Goal: Task Accomplishment & Management: Use online tool/utility

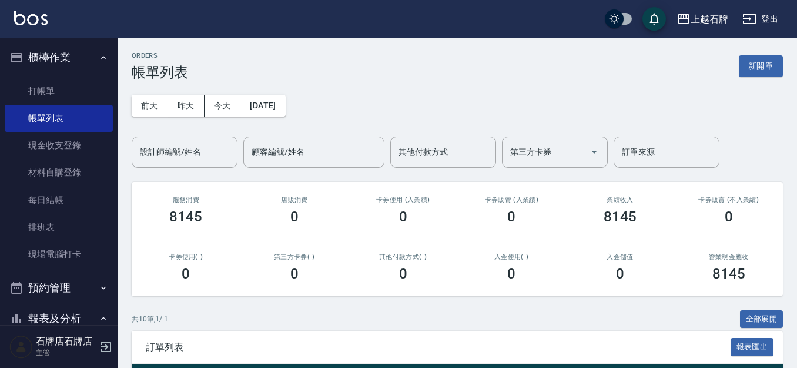
scroll to position [235, 0]
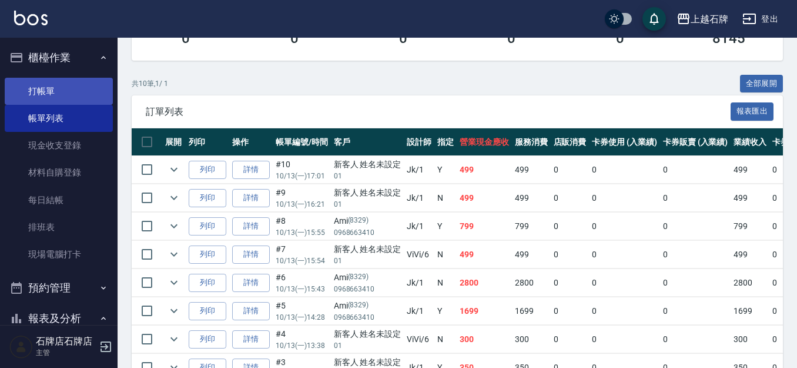
click at [89, 88] on link "打帳單" at bounding box center [59, 91] width 108 height 27
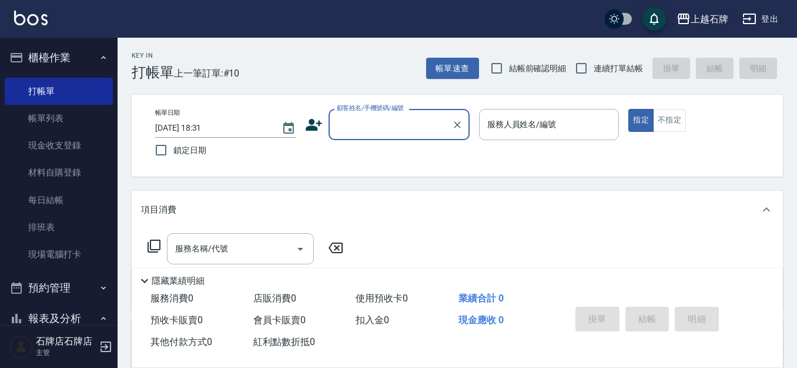
click at [394, 114] on div "顧客姓名/手機號碼/編號" at bounding box center [399, 124] width 141 height 31
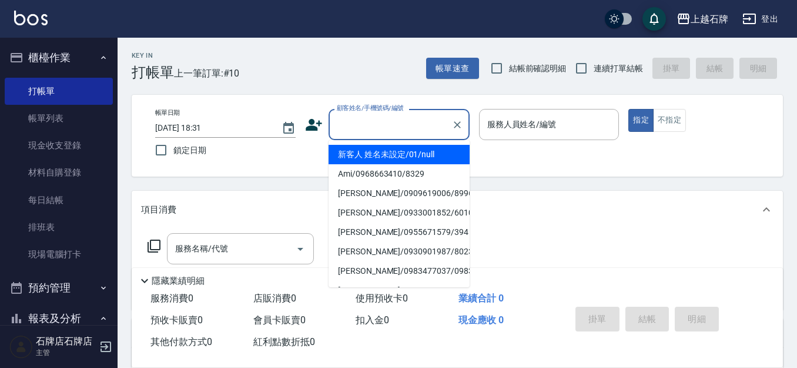
click at [426, 155] on li "新客人 姓名未設定/01/null" at bounding box center [399, 154] width 141 height 19
type input "1"
type input "新客人 姓名未設定/01/null"
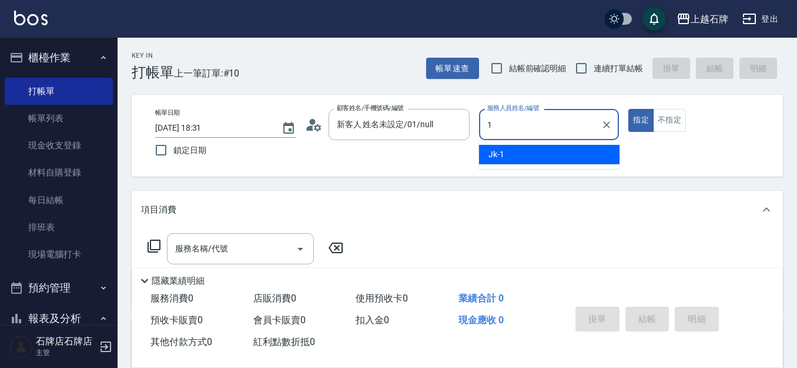
click at [548, 147] on div "Jk -1" at bounding box center [549, 154] width 141 height 19
type input "Jk-1"
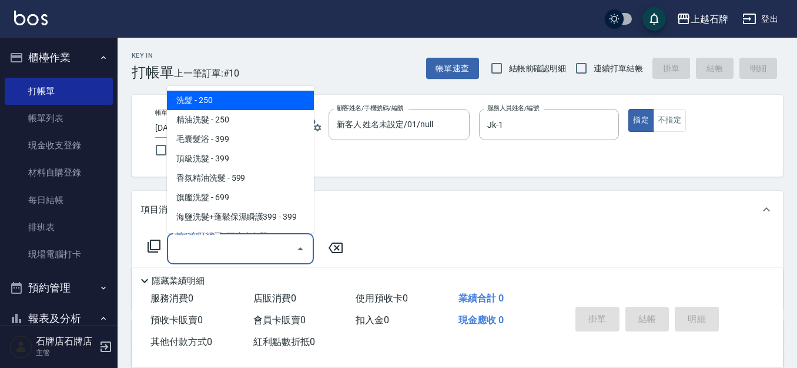
drag, startPoint x: 253, startPoint y: 249, endPoint x: 272, endPoint y: 228, distance: 28.3
click at [261, 248] on input "服務名稱/代號" at bounding box center [231, 248] width 119 height 21
click at [273, 98] on span "洗髮 - 250" at bounding box center [240, 100] width 147 height 19
type input "洗髮(101)"
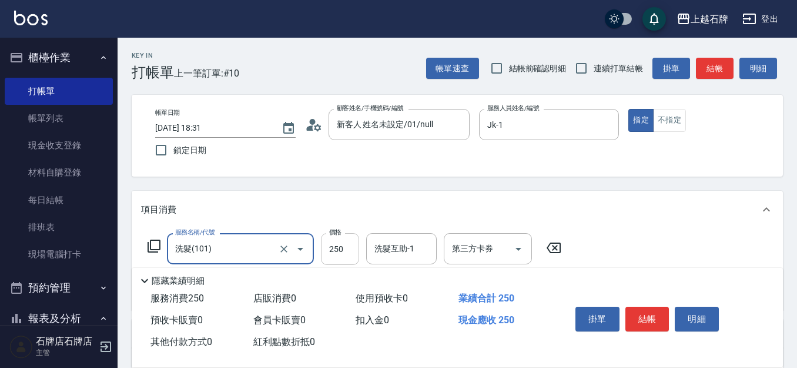
click at [349, 251] on input "250" at bounding box center [340, 249] width 38 height 32
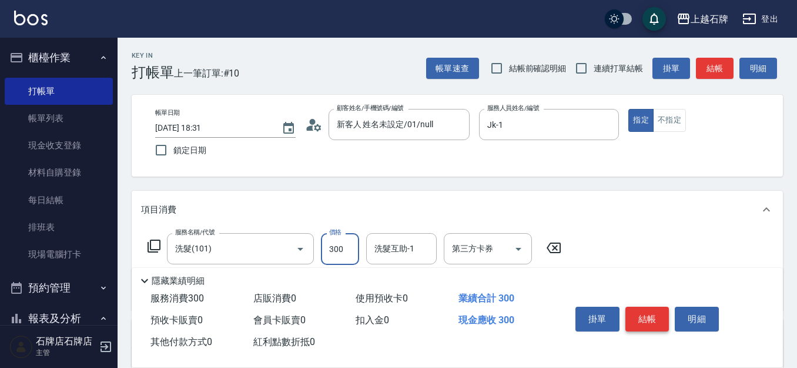
type input "300"
click at [639, 317] on button "結帳" at bounding box center [648, 318] width 44 height 25
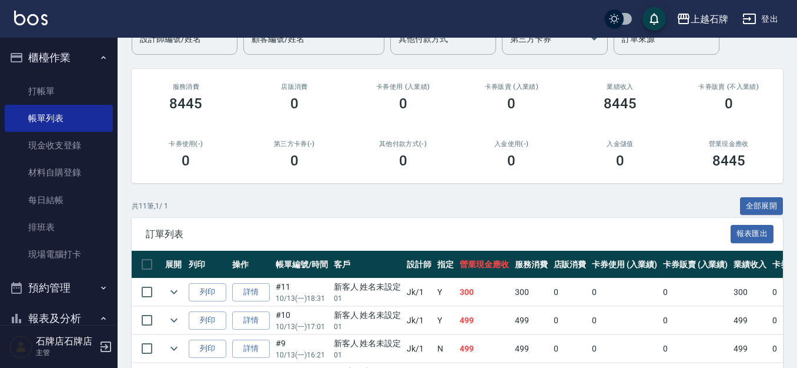
scroll to position [118, 0]
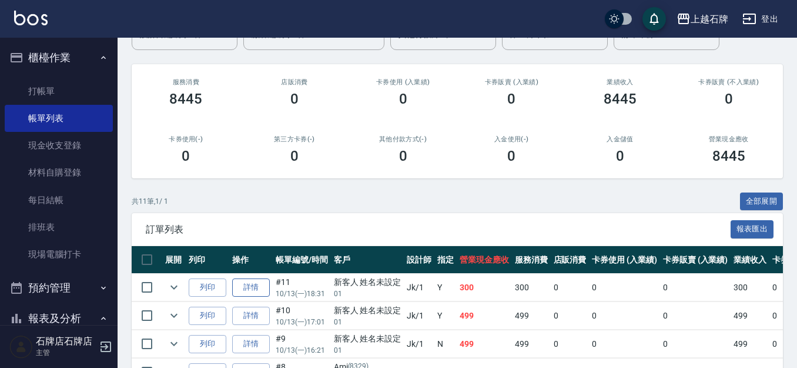
drag, startPoint x: 218, startPoint y: 287, endPoint x: 242, endPoint y: 280, distance: 25.1
click at [228, 284] on td "列印" at bounding box center [208, 287] width 44 height 28
click at [196, 285] on button "列印" at bounding box center [208, 287] width 38 height 18
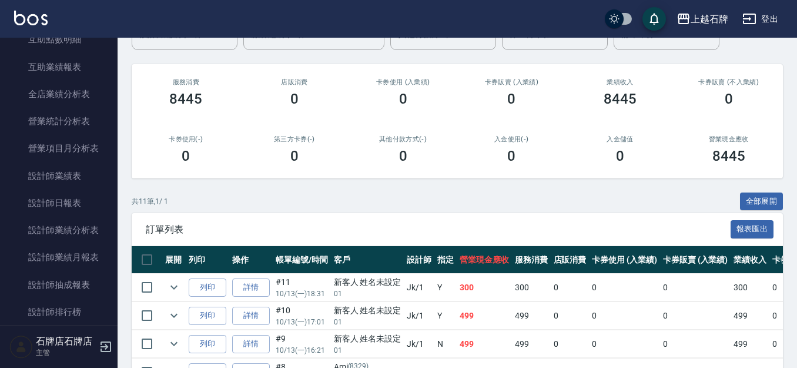
scroll to position [588, 0]
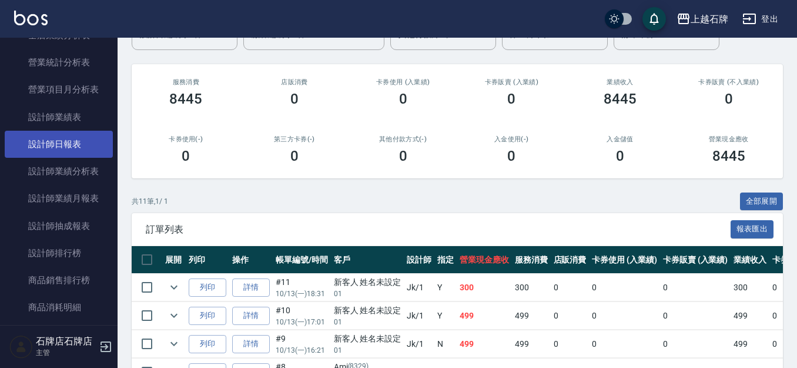
click at [21, 137] on link "設計師日報表" at bounding box center [59, 144] width 108 height 27
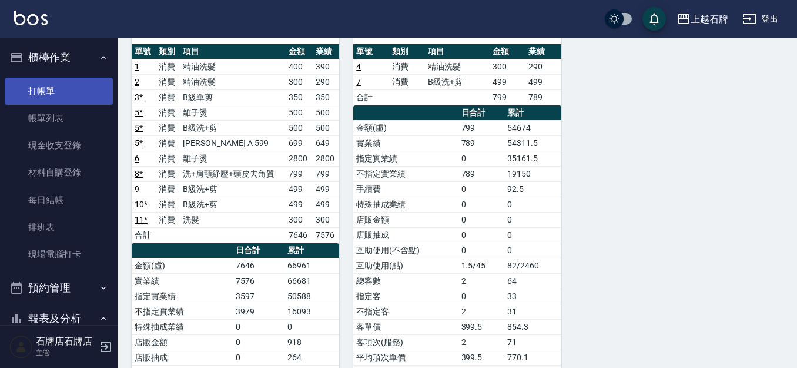
click at [91, 96] on link "打帳單" at bounding box center [59, 91] width 108 height 27
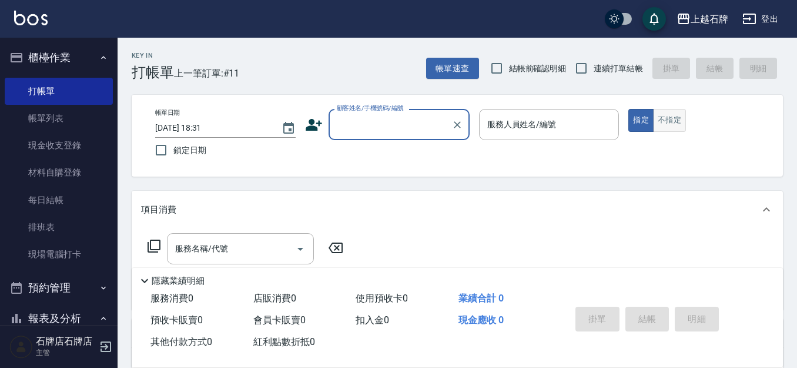
click at [655, 113] on button "不指定" at bounding box center [669, 120] width 33 height 23
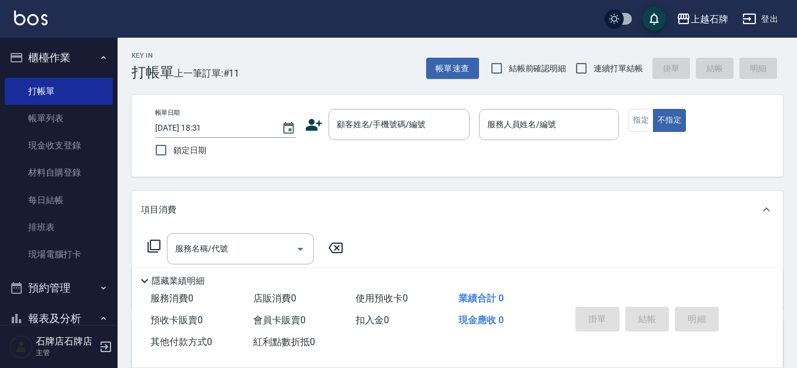
drag, startPoint x: 363, startPoint y: 68, endPoint x: 369, endPoint y: 61, distance: 9.3
click at [367, 63] on div "Key In 打帳單 上一筆訂單:#11 帳單速查 結帳前確認明細 連續打單結帳 掛單 結帳 明細" at bounding box center [451, 59] width 666 height 43
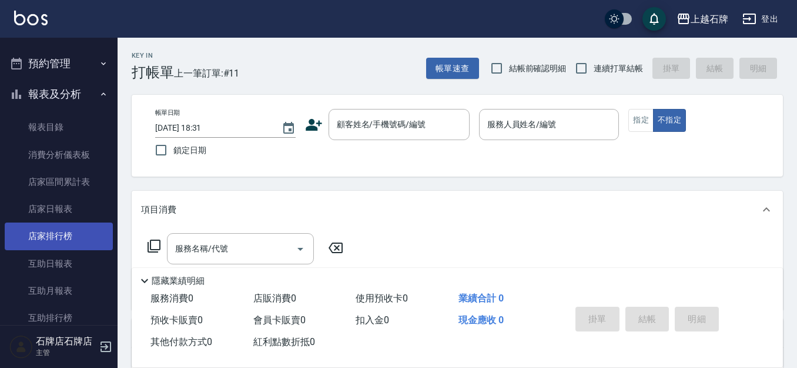
scroll to position [294, 0]
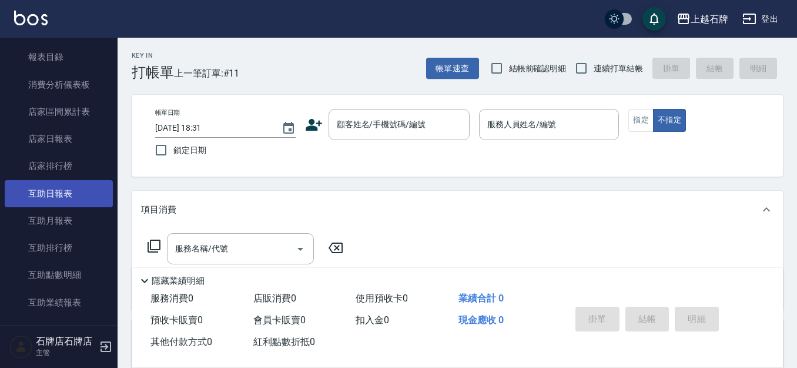
click at [38, 189] on link "互助日報表" at bounding box center [59, 193] width 108 height 27
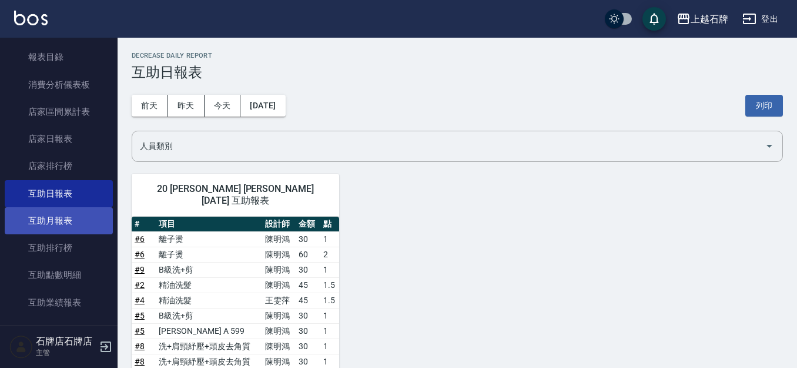
click at [85, 223] on link "互助月報表" at bounding box center [59, 220] width 108 height 27
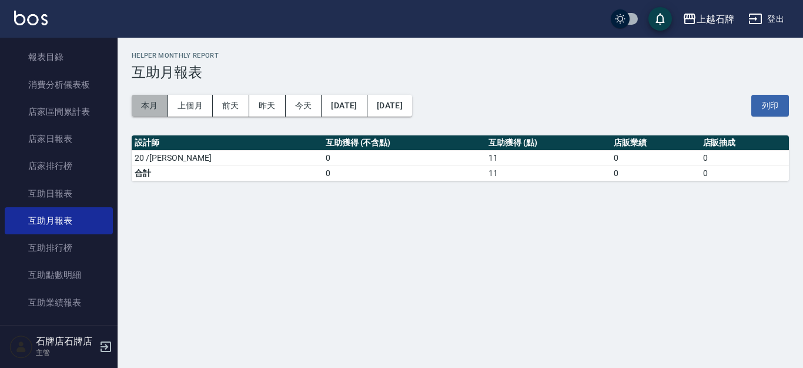
click at [139, 107] on button "本月" at bounding box center [150, 106] width 36 height 22
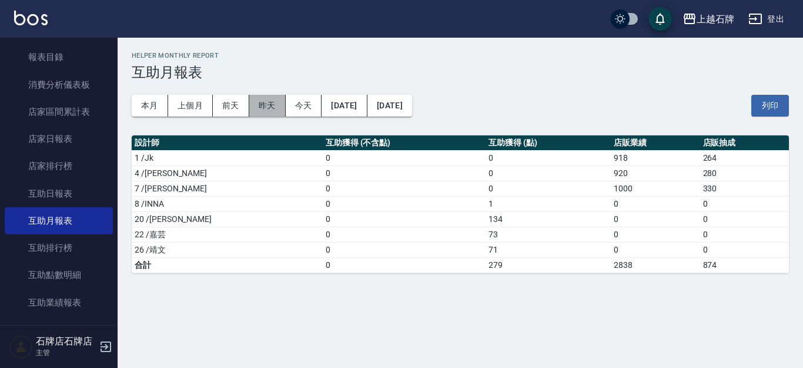
click at [250, 111] on button "昨天" at bounding box center [267, 106] width 36 height 22
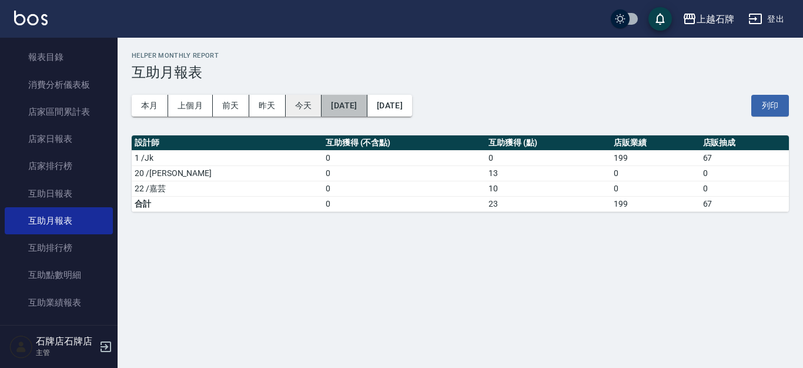
click at [321, 107] on div "本月 上個月 [DATE] [DATE] [DATE] [DATE] [DATE]" at bounding box center [272, 106] width 281 height 22
click at [315, 107] on button "今天" at bounding box center [304, 106] width 36 height 22
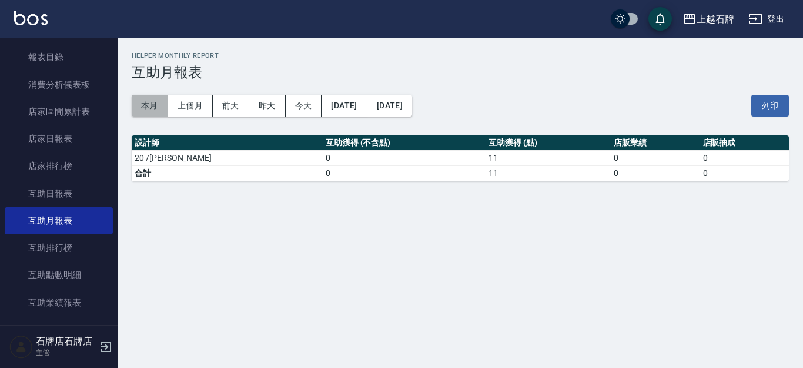
click at [158, 106] on button "本月" at bounding box center [150, 106] width 36 height 22
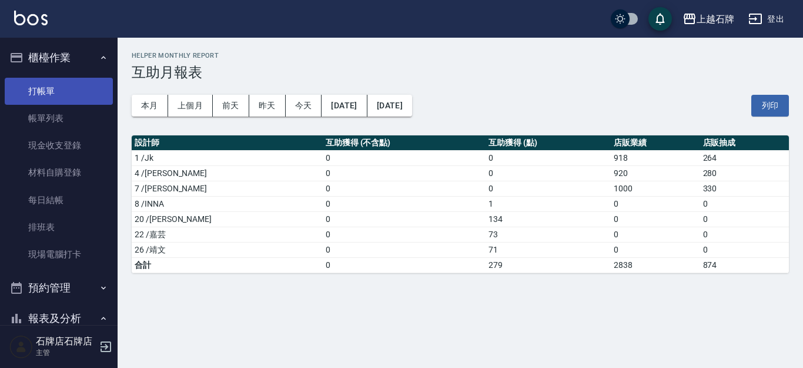
click at [81, 94] on link "打帳單" at bounding box center [59, 91] width 108 height 27
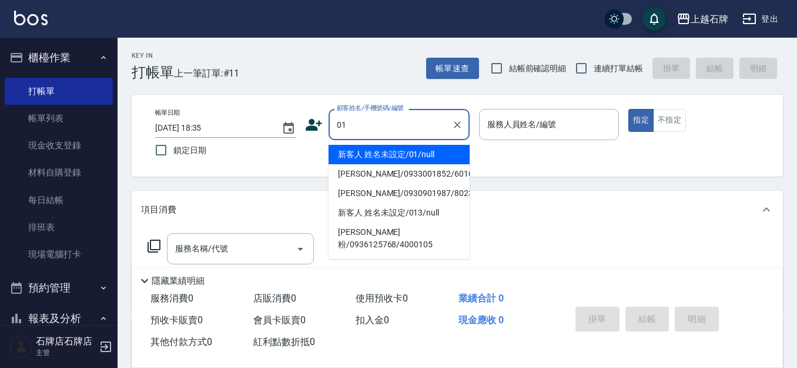
type input "01"
type input "6"
type input "新客人 姓名未設定/01/null"
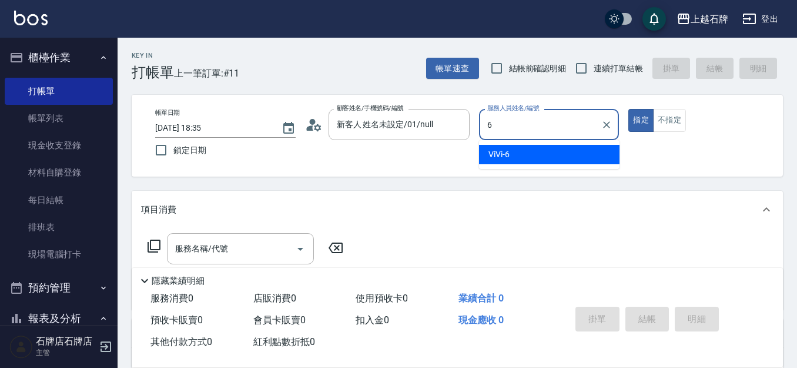
type input "ViVi-6"
type button "true"
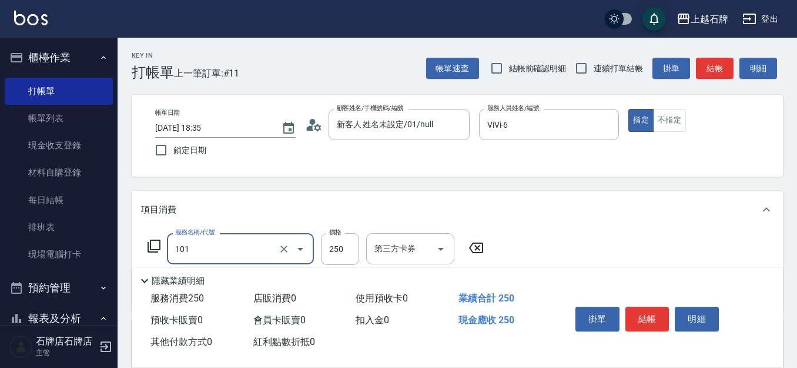
type input "洗髮(101)"
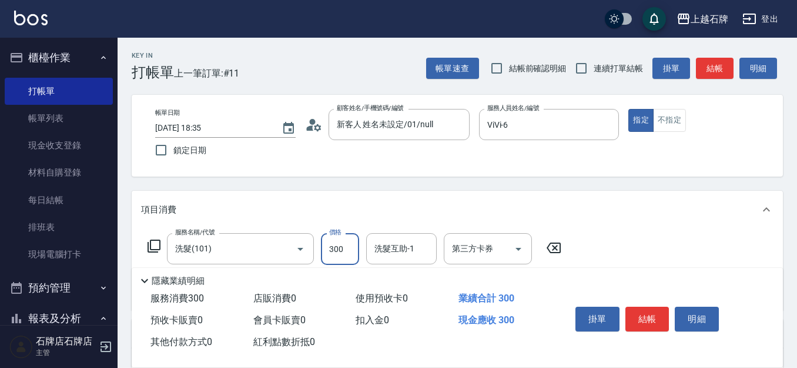
type input "300"
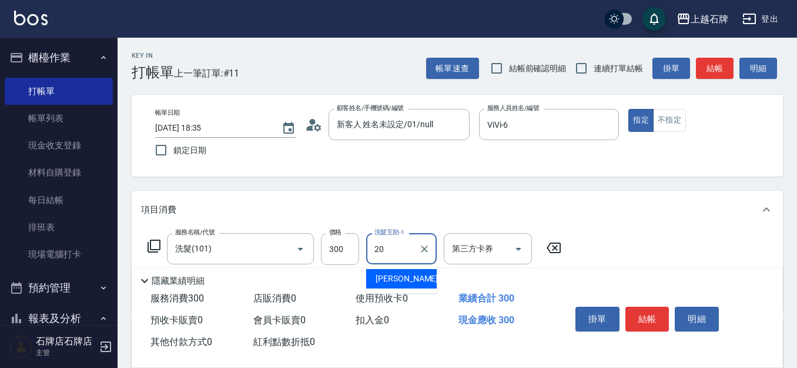
type input "[PERSON_NAME]-20"
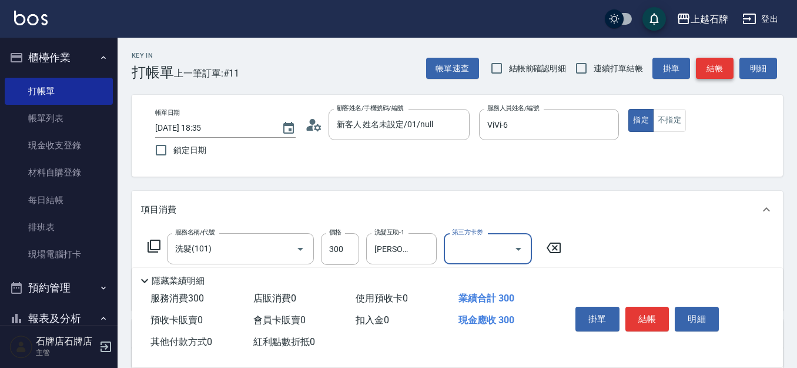
click at [724, 64] on button "結帳" at bounding box center [715, 69] width 38 height 22
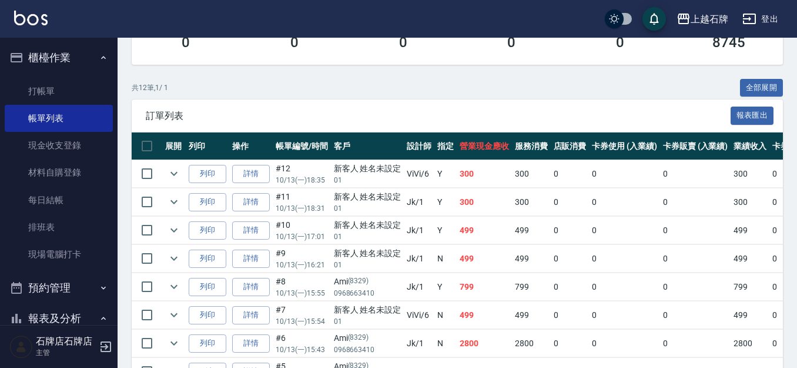
scroll to position [235, 0]
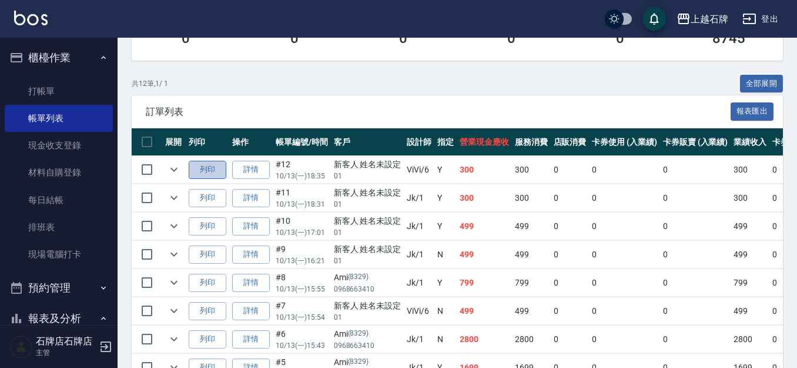
click at [216, 172] on button "列印" at bounding box center [208, 170] width 38 height 18
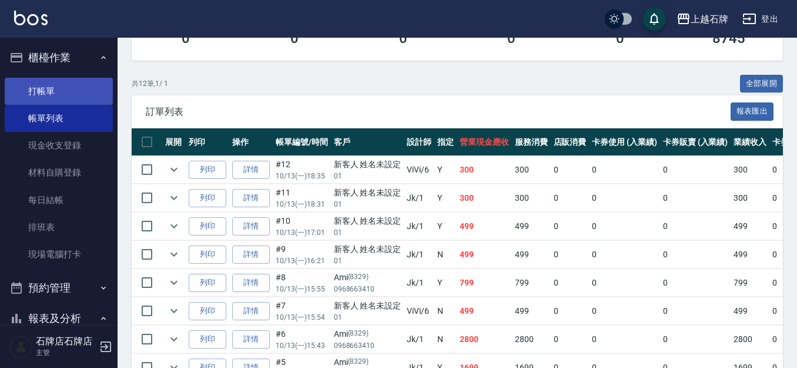
click at [85, 103] on link "打帳單" at bounding box center [59, 91] width 108 height 27
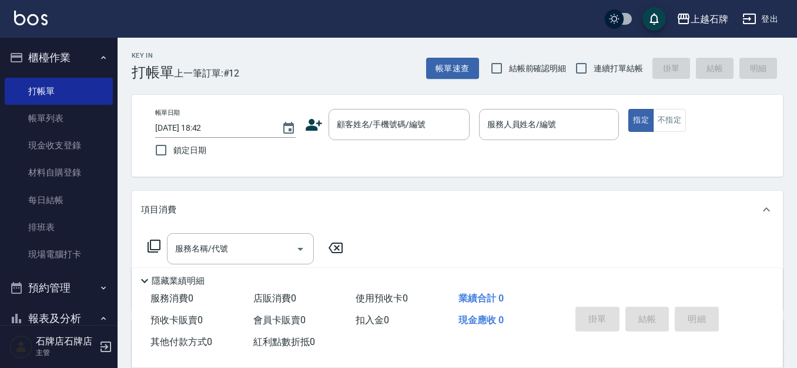
click at [447, 155] on div "帳單日期 [DATE] 18:42 鎖定日期 顧客姓名/手機號碼/編號 顧客姓名/手機號碼/編號 服務人員姓名/編號 服務人員姓名/編號 指定 不指定" at bounding box center [457, 136] width 623 height 54
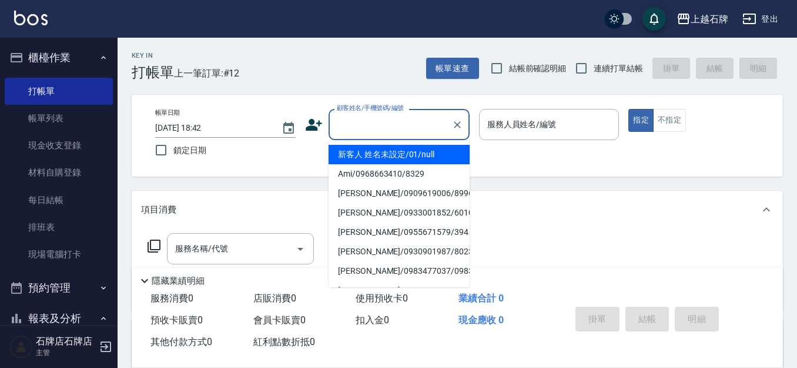
click at [429, 126] on input "顧客姓名/手機號碼/編號" at bounding box center [390, 124] width 113 height 21
type input "[PERSON_NAME]/0920016017/731"
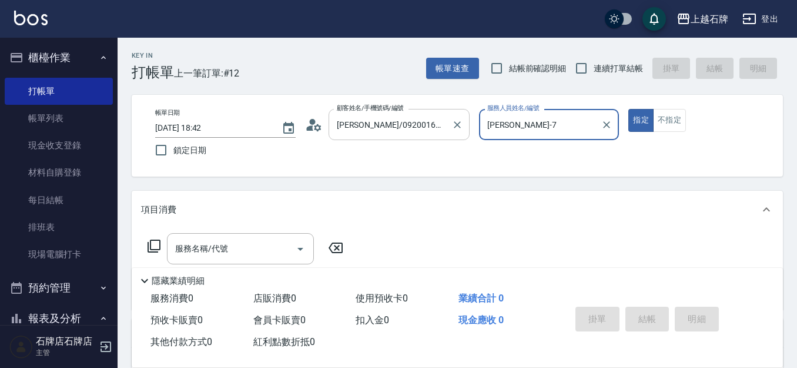
type input "[PERSON_NAME]-7"
type input "新客人 姓名未設定/01/null"
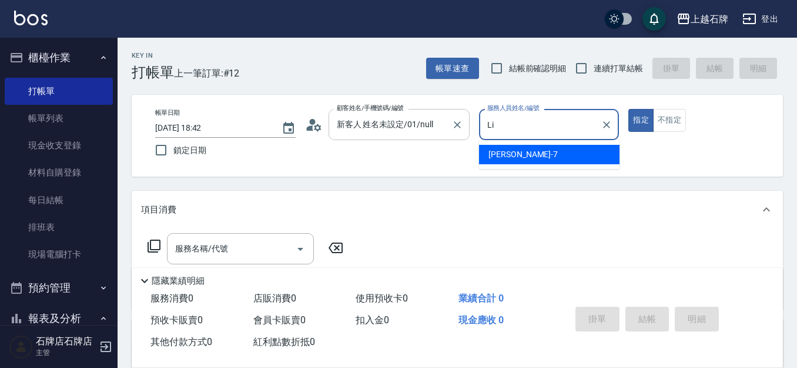
type input "L"
type input "ViVi-6"
type button "true"
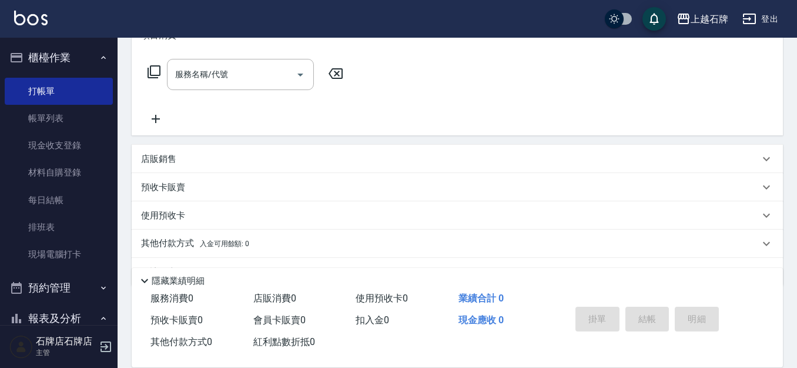
scroll to position [176, 0]
click at [231, 81] on input "服務名稱/代號" at bounding box center [231, 72] width 119 height 21
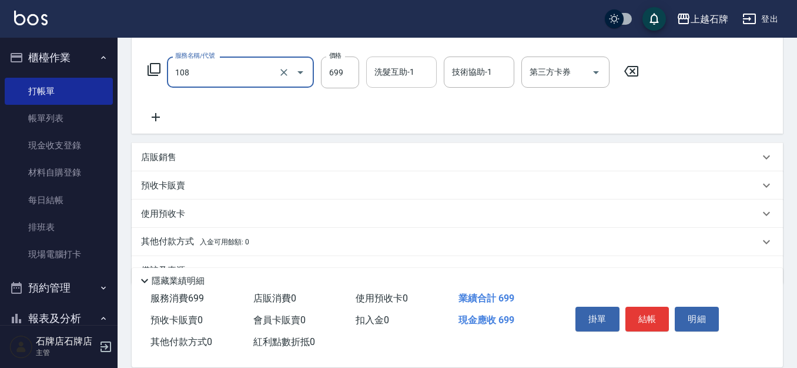
type input "洗+肩頸紓壓+頭皮去角質(108)"
click at [394, 79] on input "洗髮互助-1" at bounding box center [402, 72] width 60 height 21
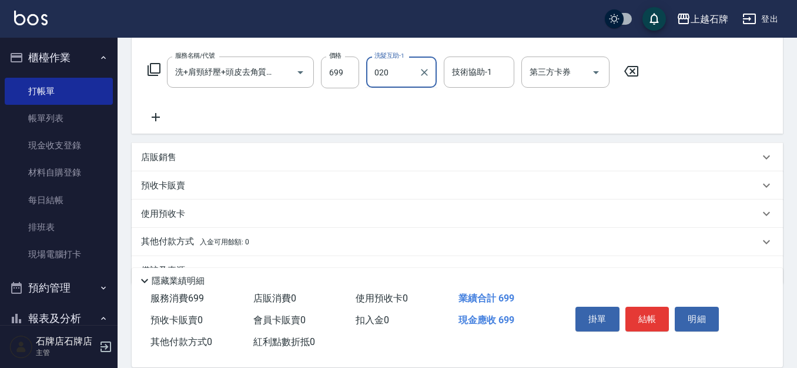
type input "020"
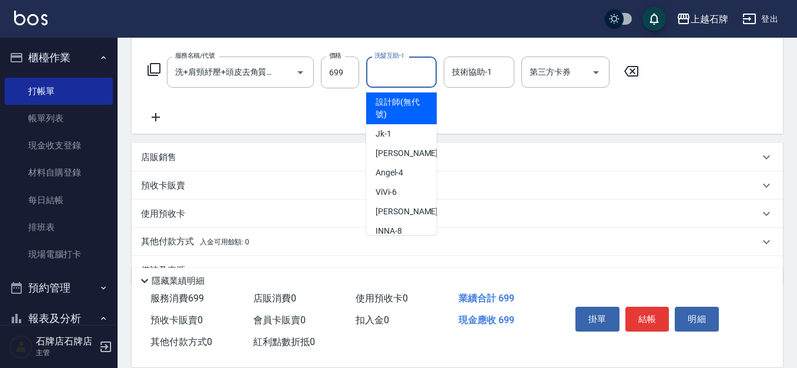
click at [394, 78] on input "洗髮互助-1" at bounding box center [402, 72] width 60 height 21
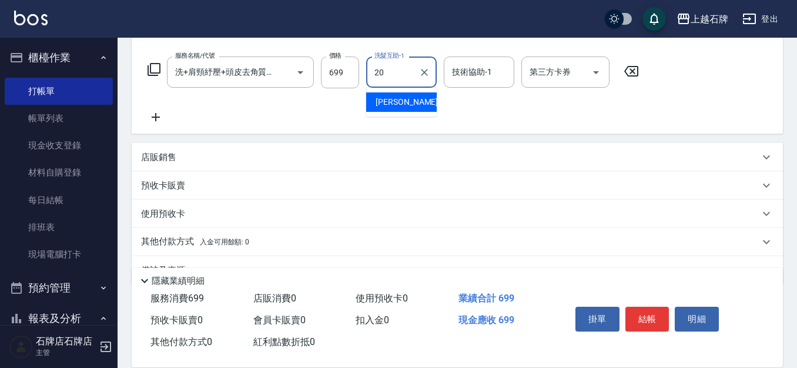
type input "[PERSON_NAME]-20"
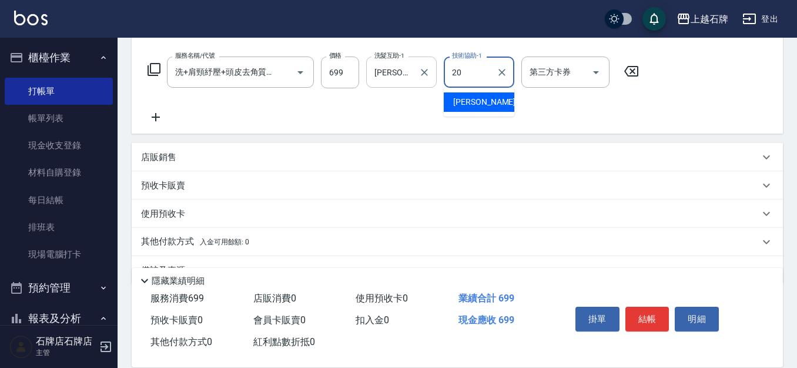
type input "[PERSON_NAME]-20"
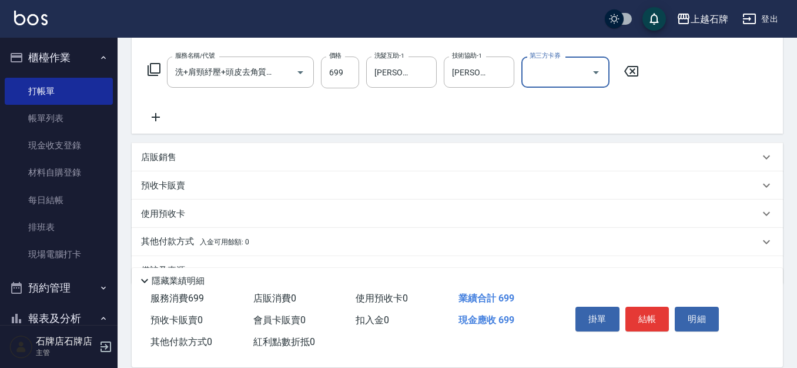
scroll to position [206, 0]
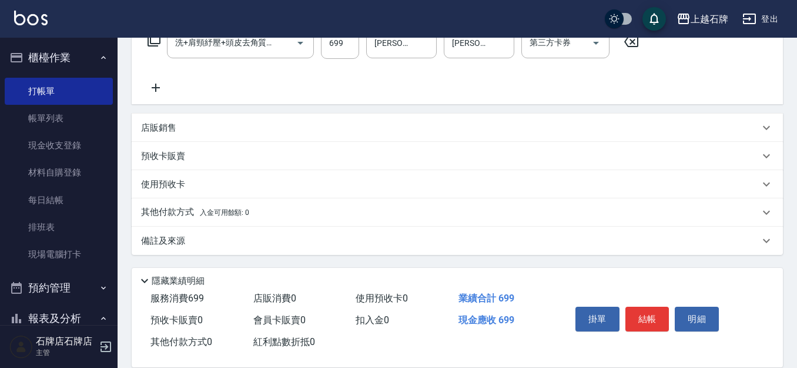
click at [153, 86] on icon at bounding box center [155, 88] width 29 height 14
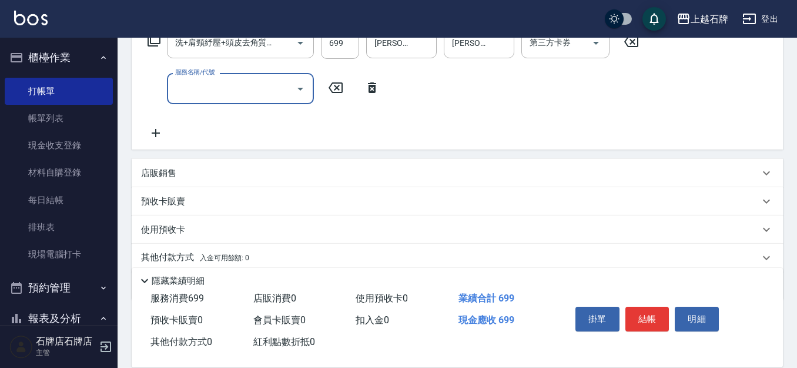
scroll to position [0, 0]
click at [211, 87] on input "服務名稱/代號" at bounding box center [231, 88] width 119 height 21
type input "B級單剪(201)"
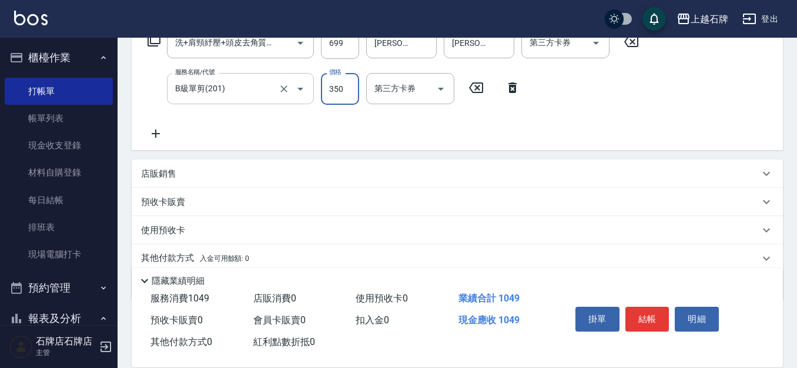
type input "350"
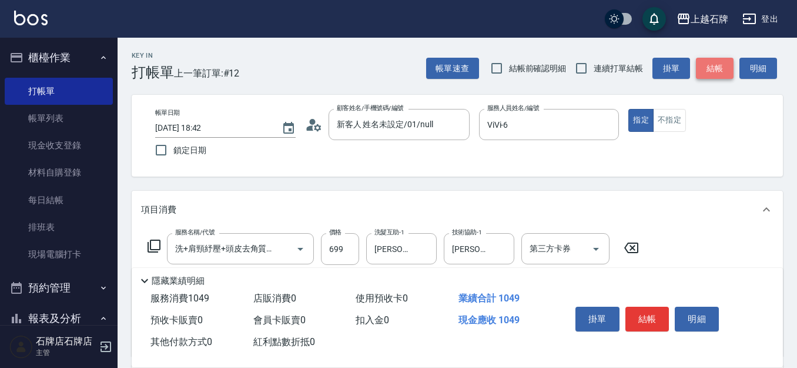
click at [707, 60] on button "結帳" at bounding box center [715, 69] width 38 height 22
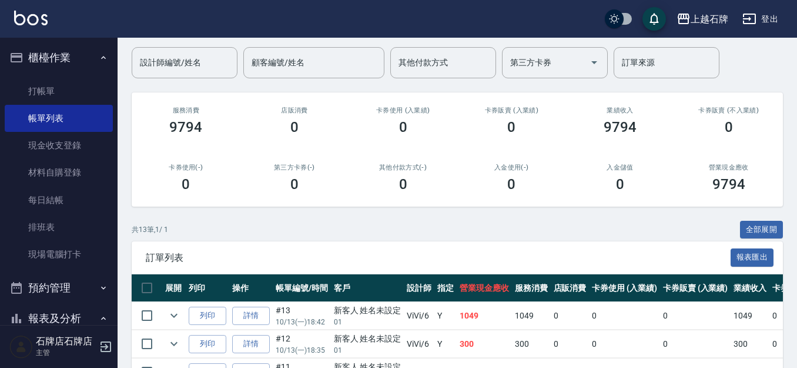
scroll to position [176, 0]
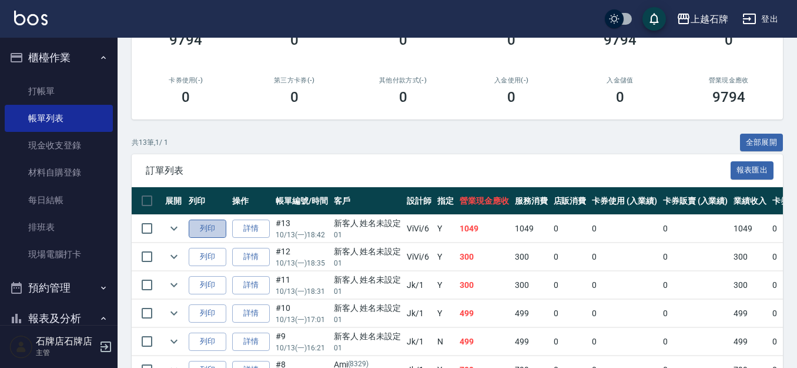
click at [211, 229] on button "列印" at bounding box center [208, 228] width 38 height 18
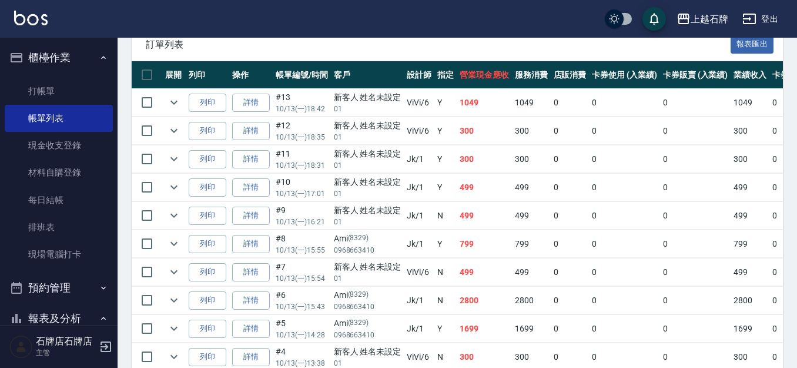
scroll to position [412, 0]
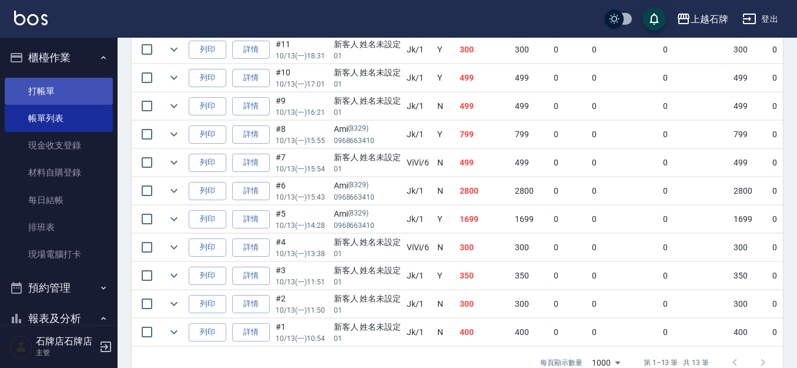
click at [58, 87] on link "打帳單" at bounding box center [59, 91] width 108 height 27
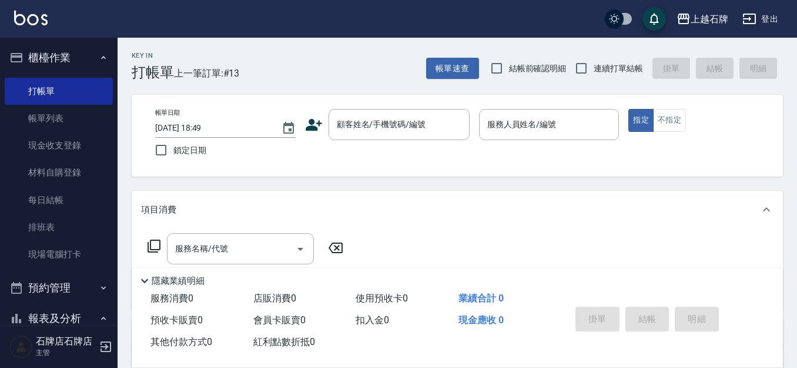
click at [315, 68] on div "Key In 打帳單 上一筆訂單:#13 帳單速查 結帳前確認明細 連續打單結帳 掛單 結帳 明細" at bounding box center [451, 59] width 666 height 43
click at [420, 125] on input "顧客姓名/手機號碼/編號" at bounding box center [390, 124] width 113 height 21
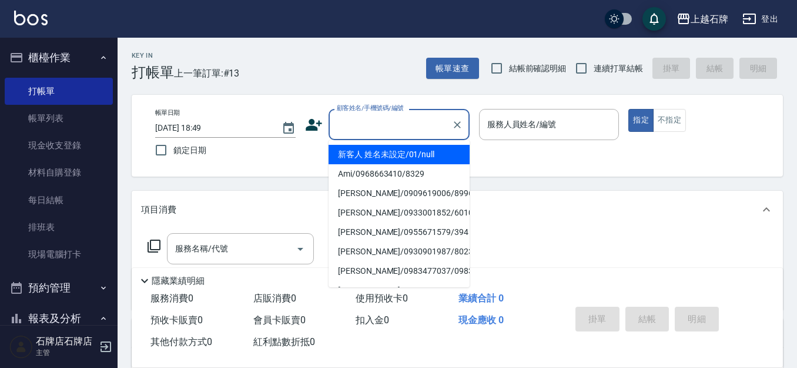
click at [426, 153] on li "新客人 姓名未設定/01/null" at bounding box center [399, 154] width 141 height 19
type input "新客人 姓名未設定/01/null"
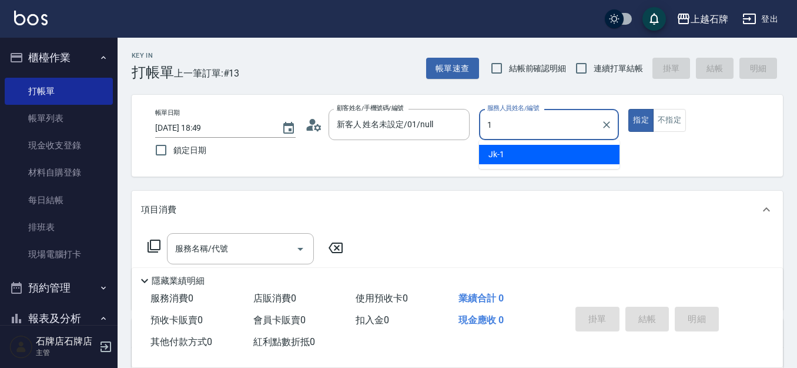
click at [542, 156] on div "Jk -1" at bounding box center [549, 154] width 141 height 19
type input "Jk-1"
click at [653, 125] on div "指定 不指定" at bounding box center [699, 120] width 141 height 23
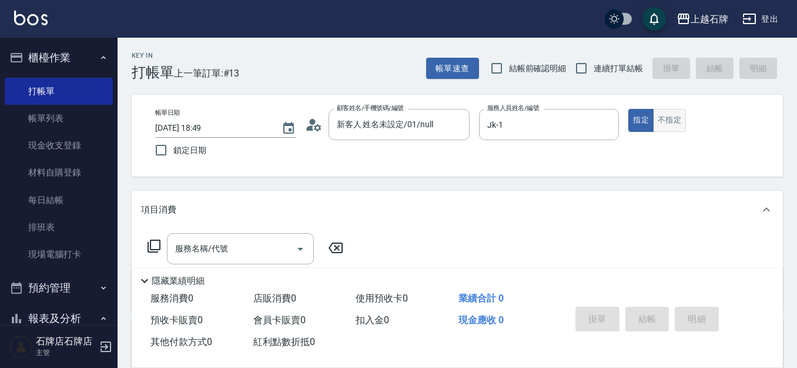
click at [658, 125] on button "不指定" at bounding box center [669, 120] width 33 height 23
click at [241, 245] on input "服務名稱/代號" at bounding box center [231, 248] width 119 height 21
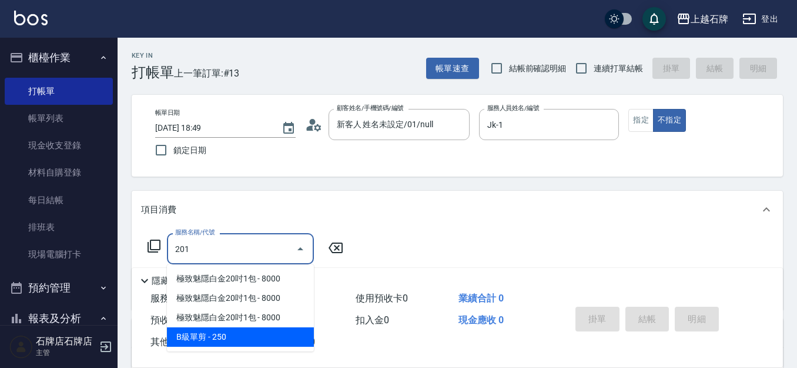
drag, startPoint x: 265, startPoint y: 330, endPoint x: 331, endPoint y: 288, distance: 78.3
click at [269, 328] on span "B級單剪 - 250" at bounding box center [240, 336] width 147 height 19
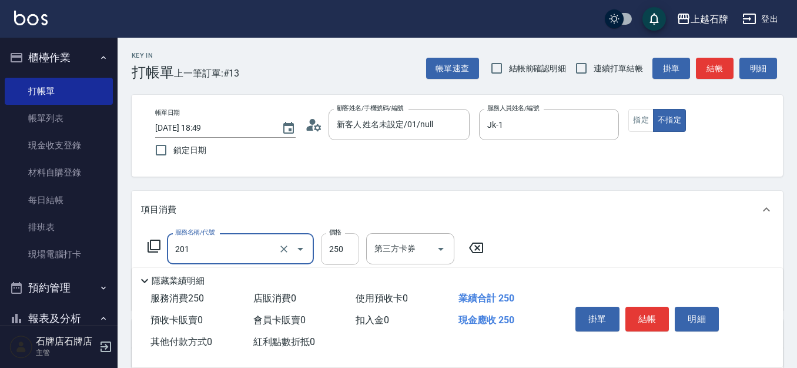
type input "B級單剪(201)"
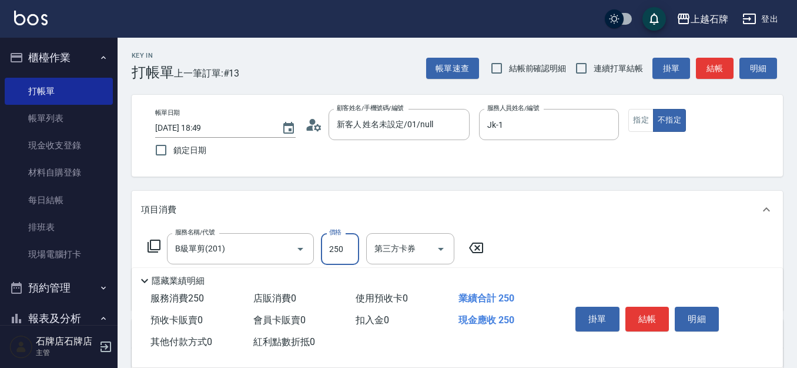
click at [355, 256] on input "250" at bounding box center [340, 249] width 38 height 32
type input "100"
click at [646, 316] on button "結帳" at bounding box center [648, 318] width 44 height 25
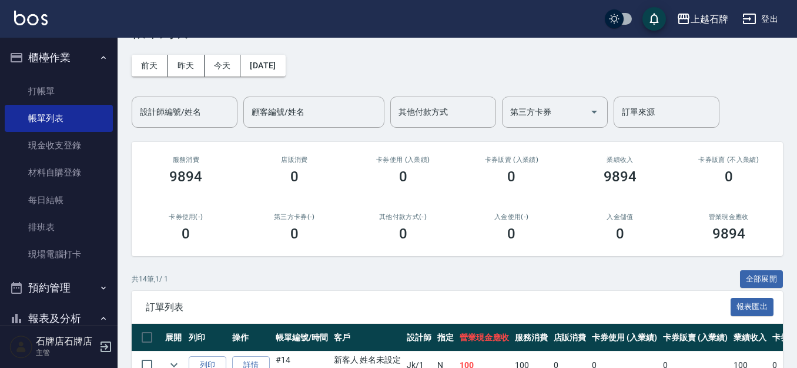
scroll to position [176, 0]
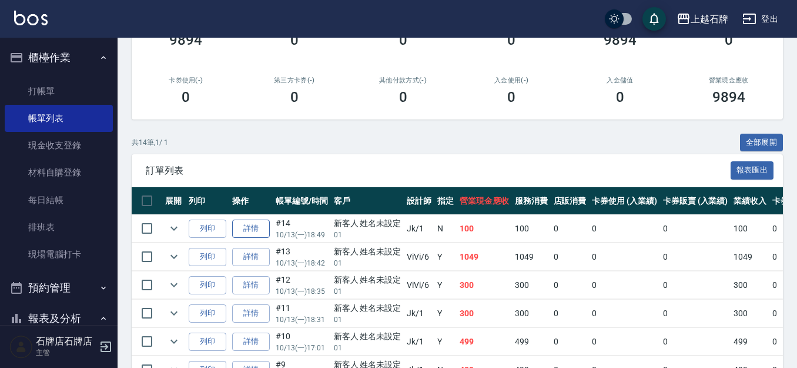
drag, startPoint x: 222, startPoint y: 232, endPoint x: 235, endPoint y: 225, distance: 14.7
click at [223, 231] on button "列印" at bounding box center [208, 228] width 38 height 18
